Goal: Task Accomplishment & Management: Complete application form

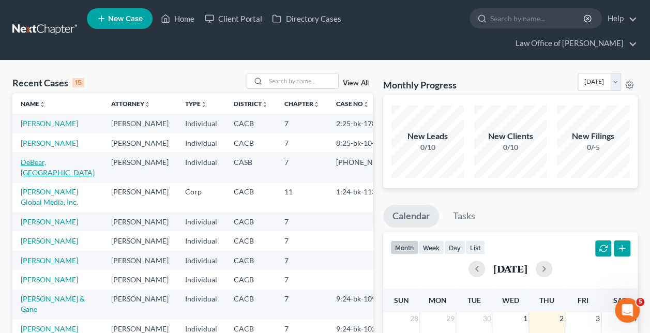
click at [58, 164] on link "DeBear, Jordan" at bounding box center [58, 167] width 74 height 19
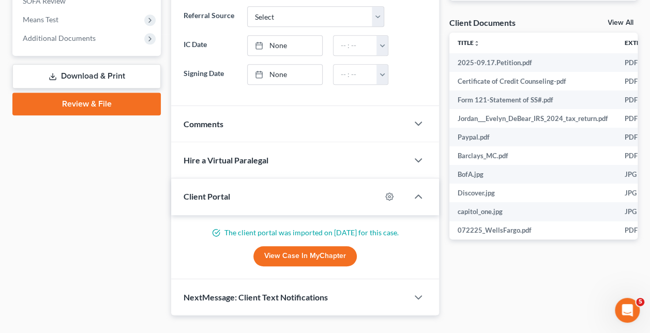
scroll to position [259, 0]
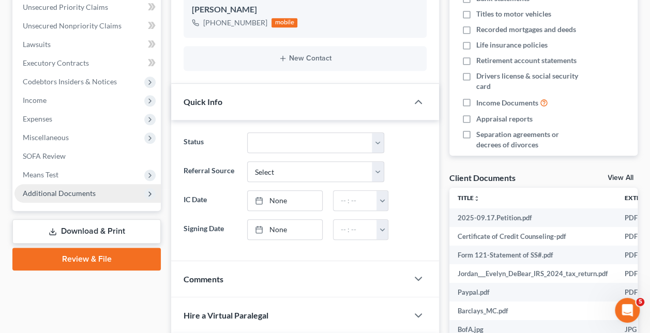
click at [68, 189] on span "Additional Documents" at bounding box center [59, 193] width 73 height 9
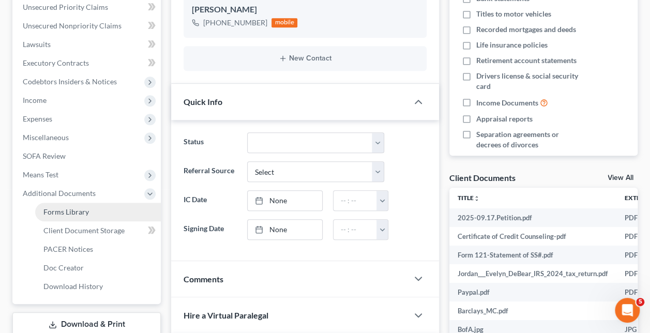
click at [68, 207] on span "Forms Library" at bounding box center [66, 211] width 46 height 9
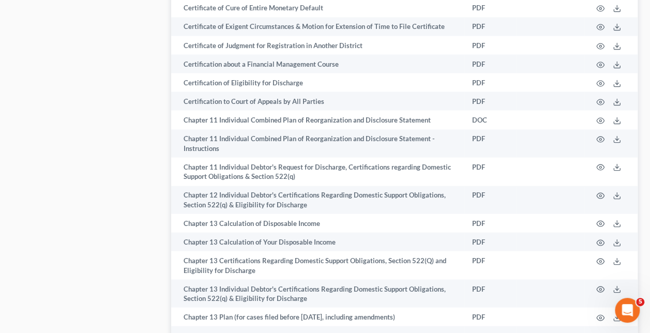
scroll to position [776, 0]
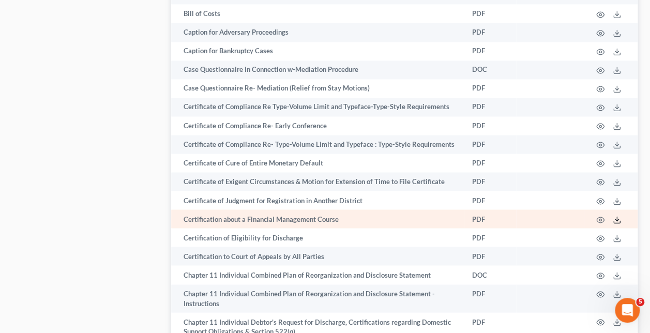
click at [617, 217] on line at bounding box center [617, 219] width 0 height 4
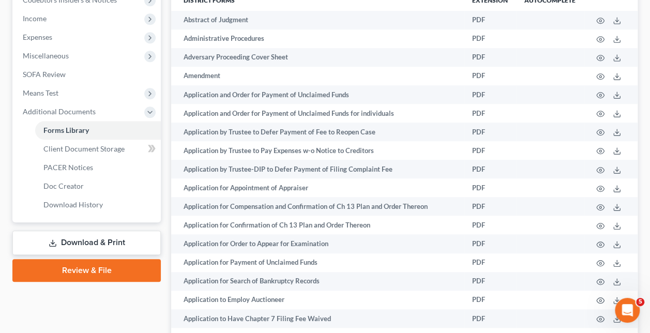
scroll to position [0, 0]
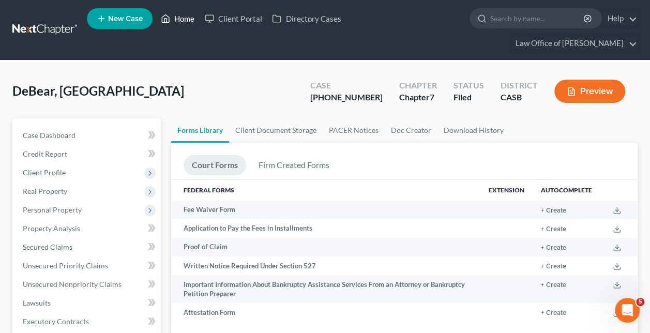
click at [185, 17] on link "Home" at bounding box center [178, 18] width 44 height 19
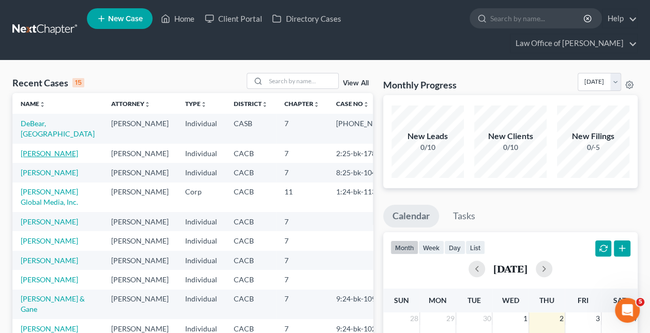
click at [57, 149] on link "[PERSON_NAME]" at bounding box center [49, 153] width 57 height 9
click at [56, 149] on link "[PERSON_NAME]" at bounding box center [49, 153] width 57 height 9
select select "6"
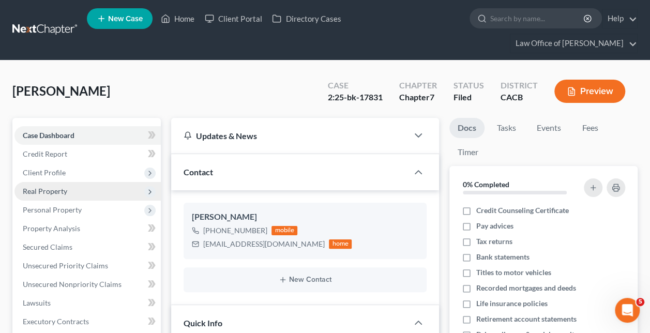
scroll to position [155, 0]
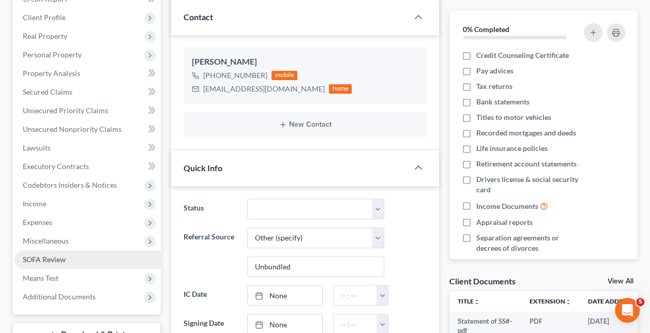
click at [58, 255] on span "SOFA Review" at bounding box center [44, 259] width 43 height 9
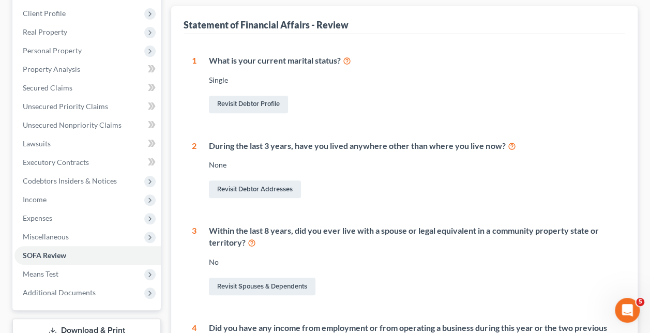
scroll to position [310, 0]
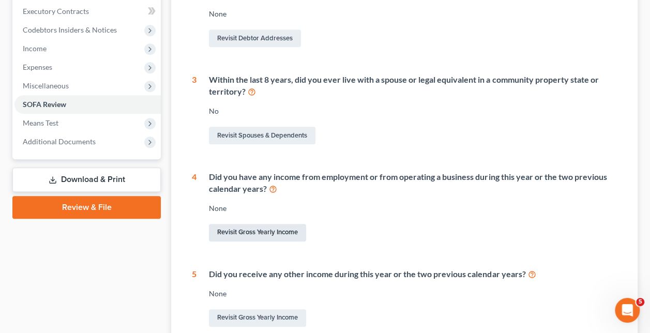
click at [273, 224] on link "Revisit Gross Yearly Income" at bounding box center [257, 233] width 97 height 18
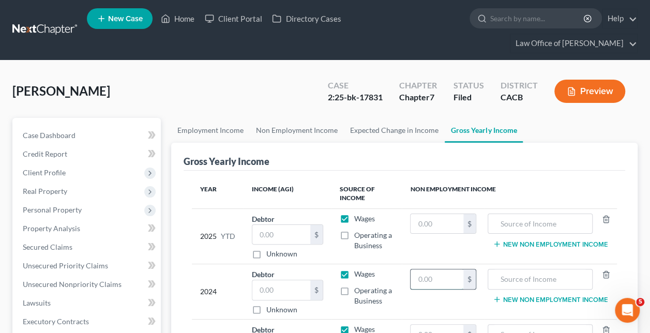
click at [440, 269] on input "text" at bounding box center [437, 279] width 52 height 20
type input "60,000"
type input "e"
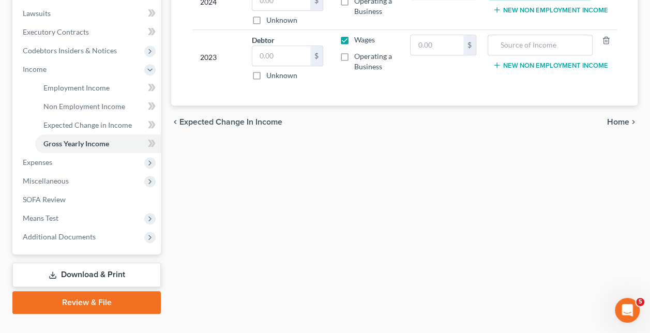
scroll to position [134, 0]
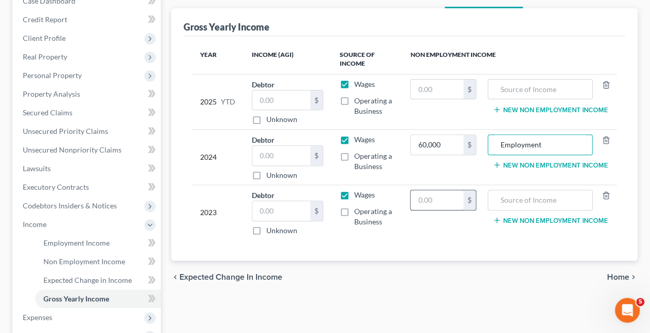
type input "Employment"
click at [411, 190] on input "text" at bounding box center [437, 200] width 52 height 20
type input "63,000"
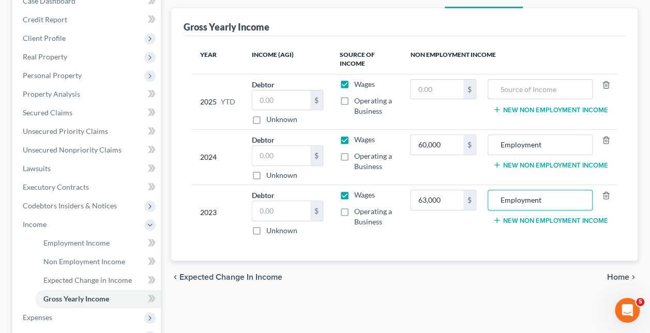
type input "Employment"
click at [71, 71] on span "Personal Property" at bounding box center [52, 75] width 59 height 9
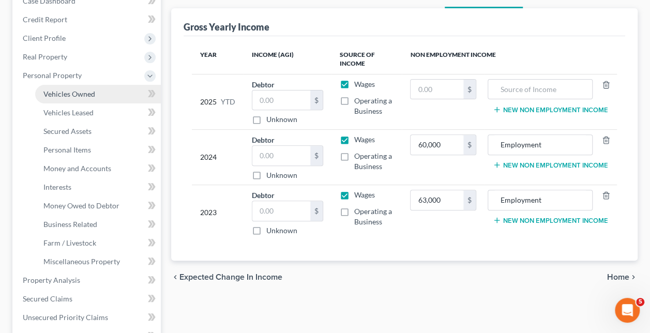
click at [82, 89] on span "Vehicles Owned" at bounding box center [69, 93] width 52 height 9
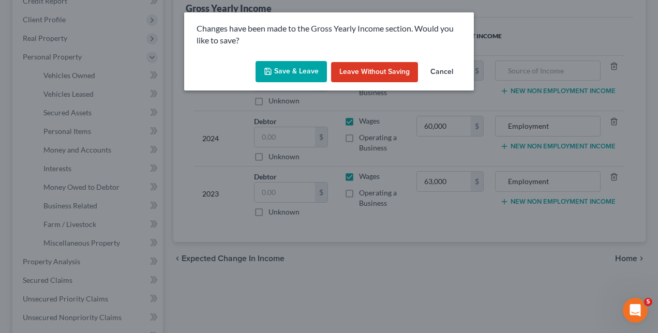
click at [312, 70] on button "Save & Leave" at bounding box center [290, 72] width 71 height 22
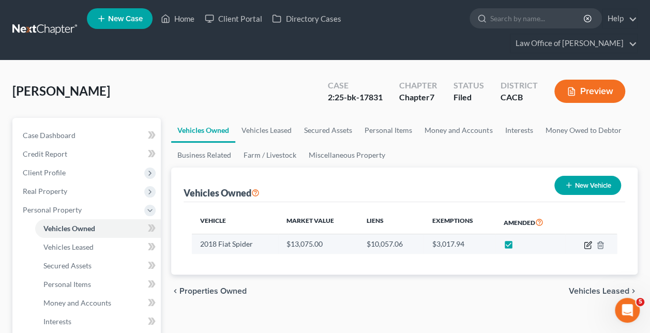
click at [590, 241] on icon "button" at bounding box center [588, 245] width 8 height 8
select select "0"
select select "8"
select select "3"
select select "0"
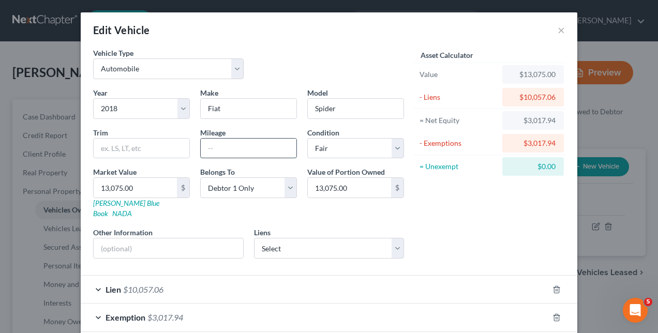
click at [258, 147] on input "text" at bounding box center [249, 149] width 96 height 20
type input "100000"
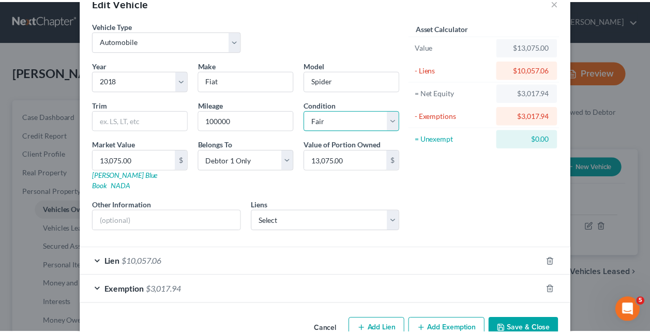
scroll to position [42, 0]
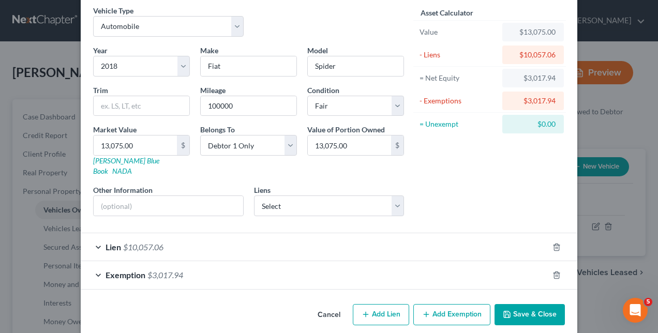
click at [525, 304] on button "Save & Close" at bounding box center [529, 315] width 70 height 22
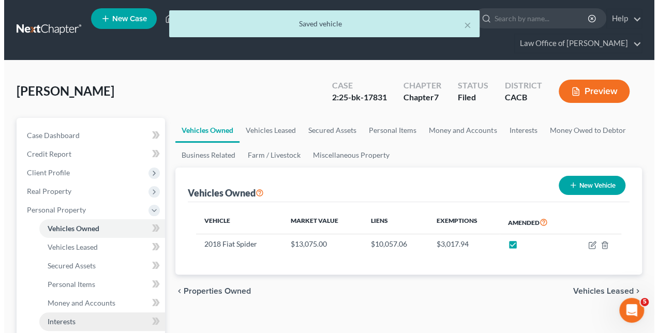
scroll to position [155, 0]
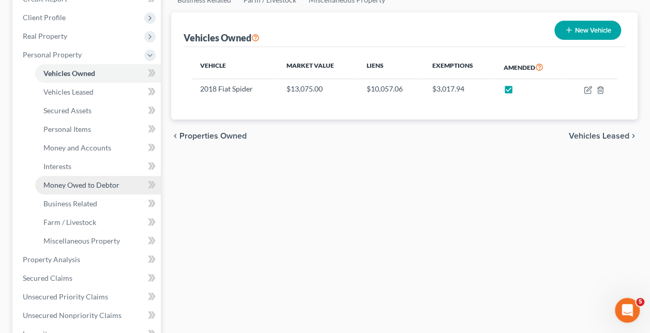
click at [64, 180] on span "Money Owed to Debtor" at bounding box center [81, 184] width 76 height 9
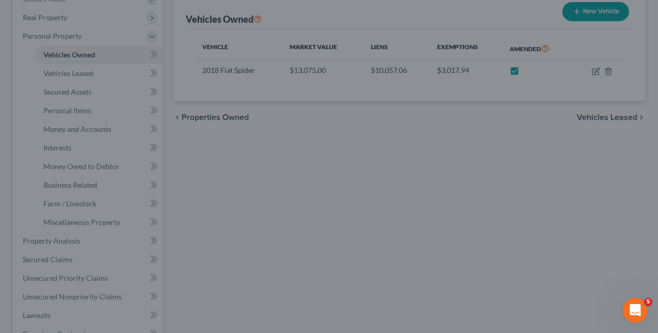
click at [319, 192] on div at bounding box center [329, 166] width 658 height 333
click at [73, 295] on div at bounding box center [329, 166] width 658 height 333
click at [73, 296] on div at bounding box center [329, 166] width 658 height 333
click at [250, 205] on div at bounding box center [329, 166] width 658 height 333
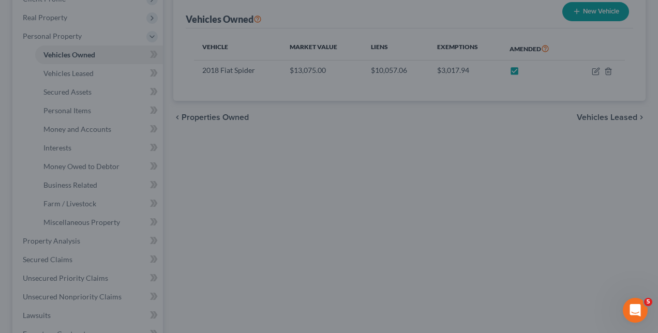
click at [593, 217] on div at bounding box center [329, 166] width 658 height 333
click at [197, 57] on div at bounding box center [329, 166] width 658 height 333
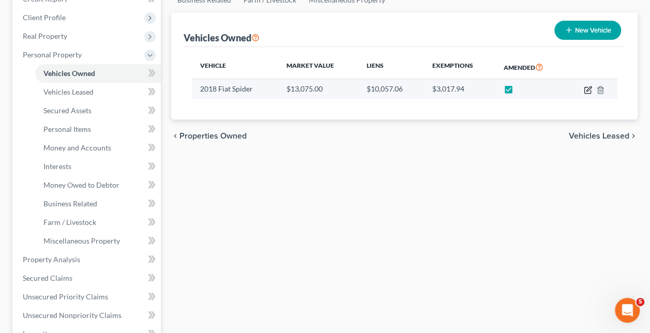
click at [591, 86] on icon "button" at bounding box center [588, 90] width 8 height 8
select select "0"
select select "8"
select select "3"
select select "0"
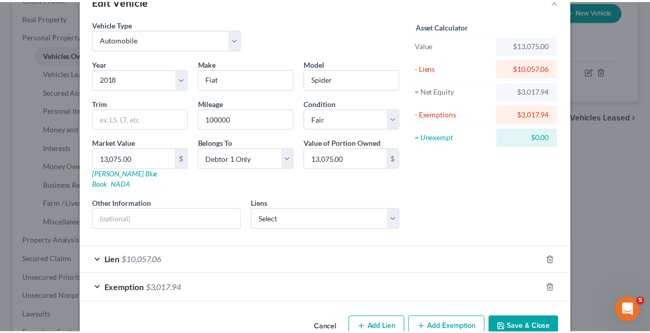
scroll to position [42, 0]
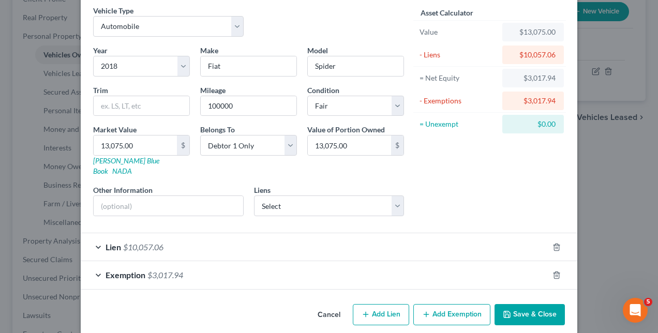
click at [550, 304] on button "Save & Close" at bounding box center [529, 315] width 70 height 22
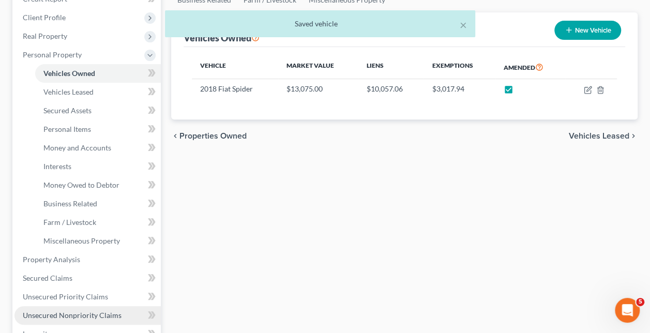
click at [72, 311] on span "Unsecured Nonpriority Claims" at bounding box center [72, 315] width 99 height 9
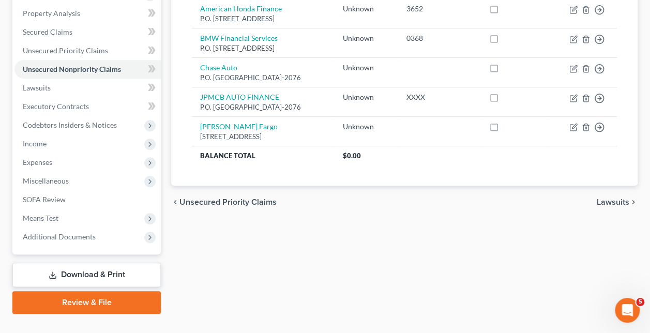
scroll to position [60, 0]
